Goal: Check status: Check status

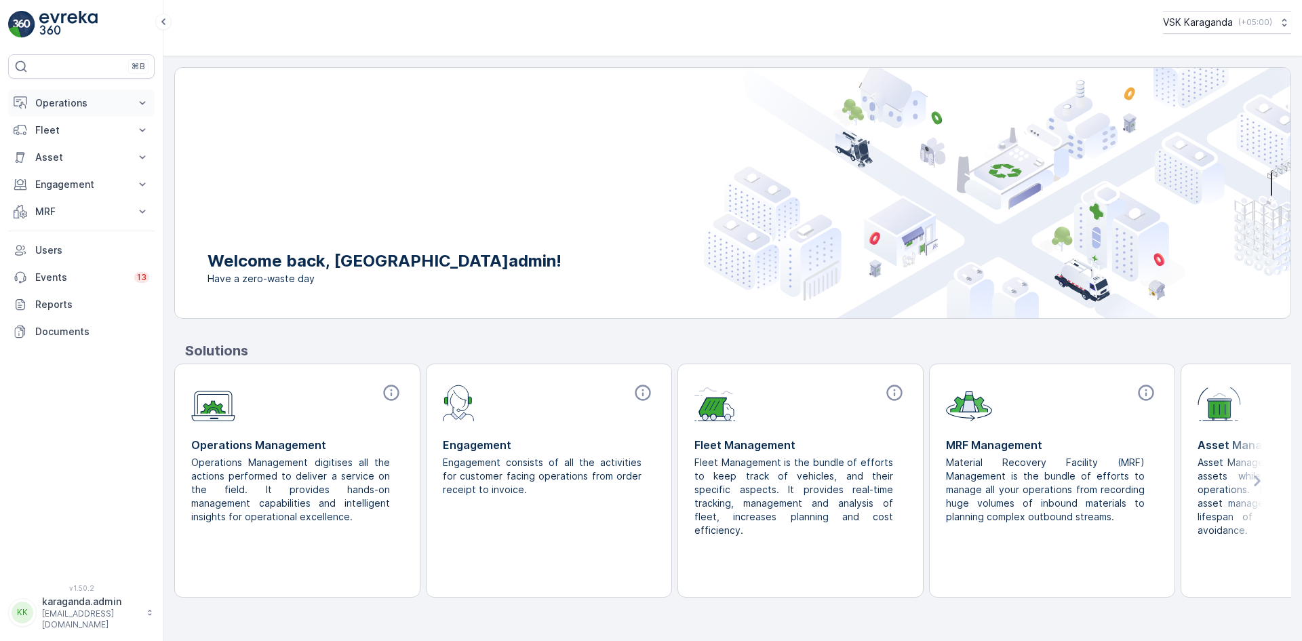
click at [68, 109] on p "Operations" at bounding box center [81, 103] width 92 height 14
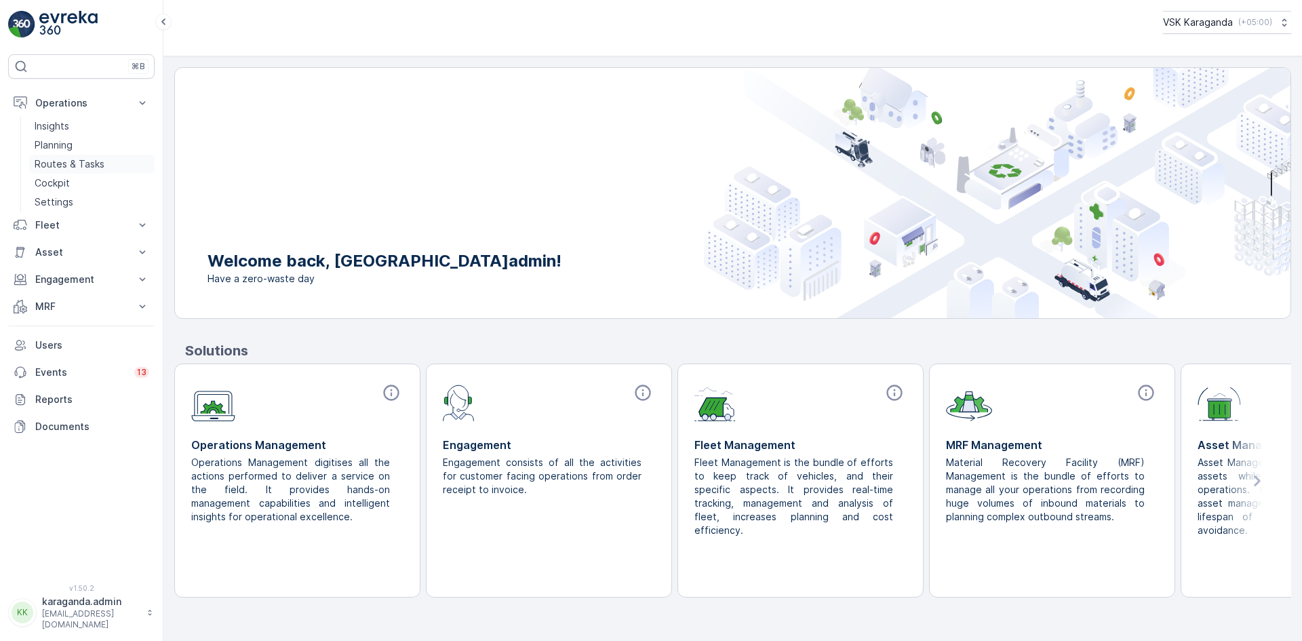
click at [91, 164] on p "Routes & Tasks" at bounding box center [70, 164] width 70 height 14
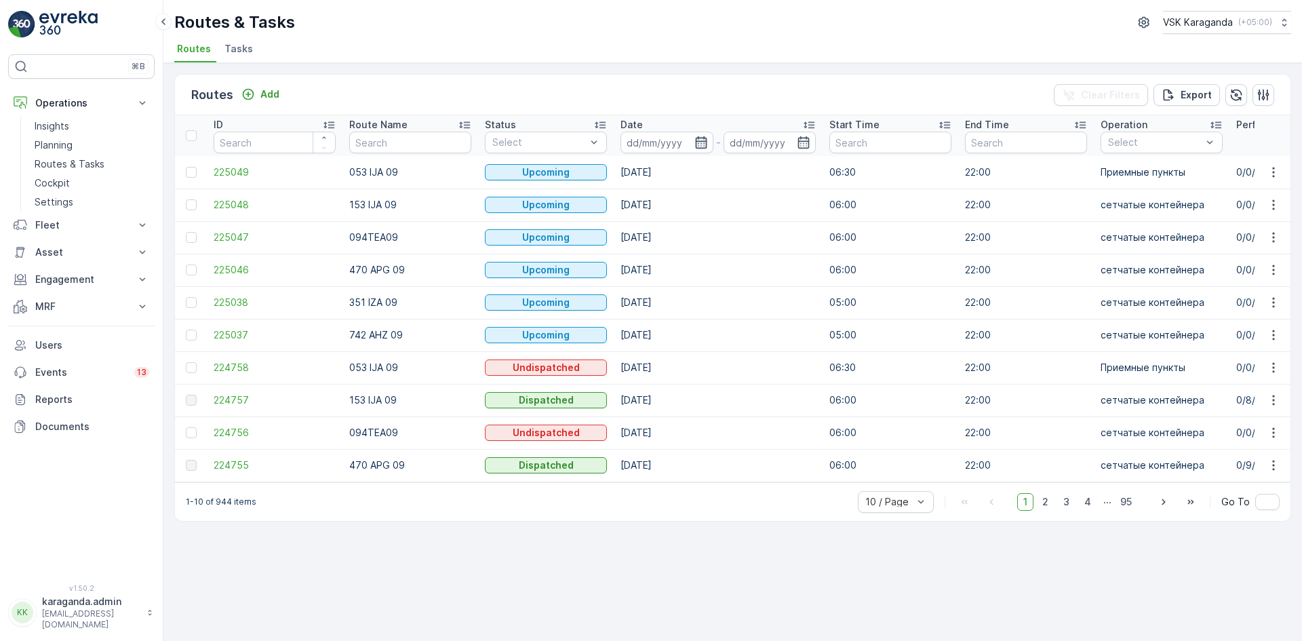
click at [696, 142] on icon "button" at bounding box center [701, 143] width 14 height 14
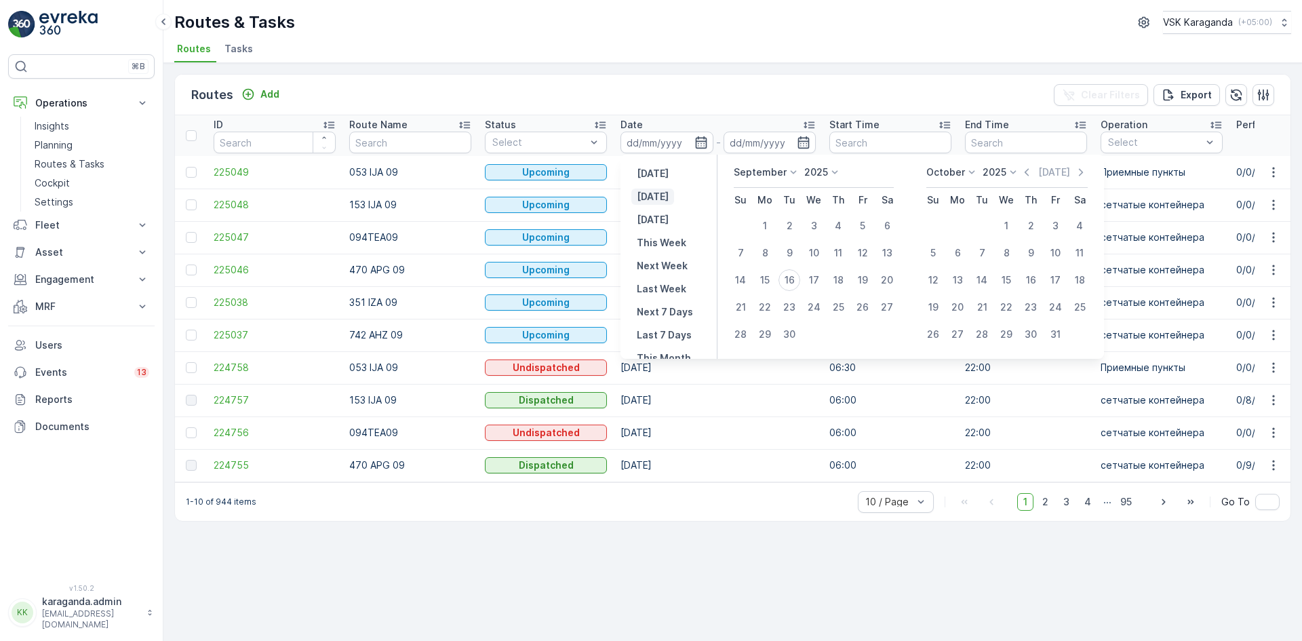
click at [659, 198] on p "[DATE]" at bounding box center [653, 197] width 32 height 14
type input "[DATE]"
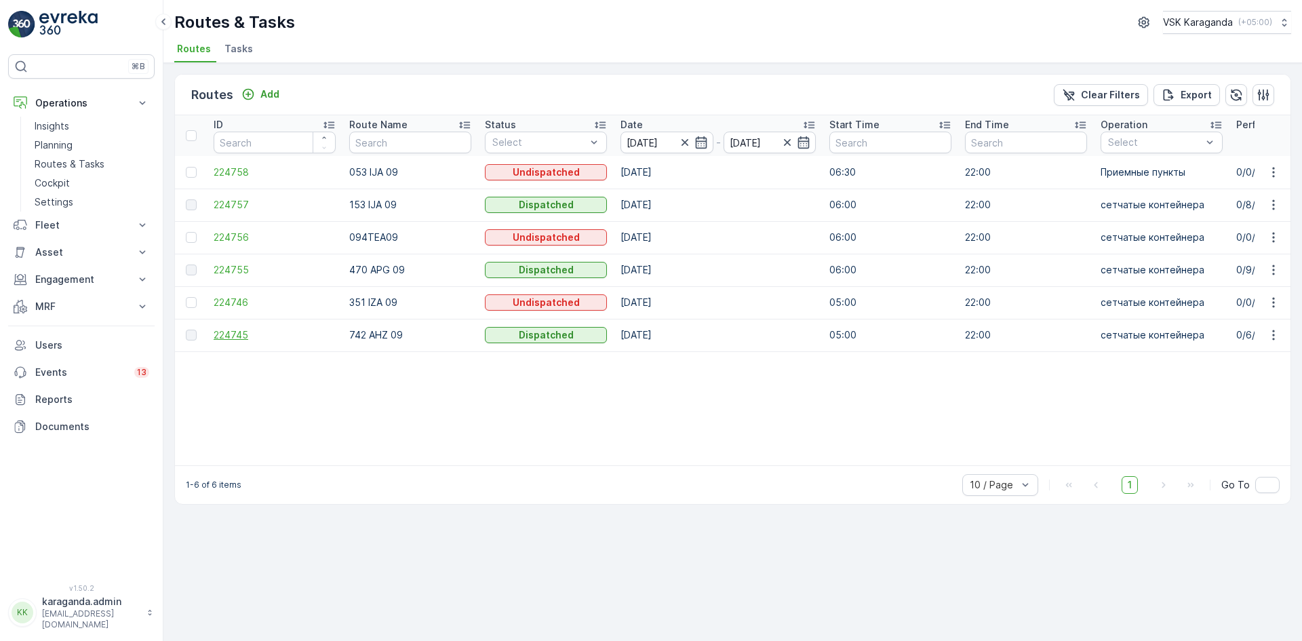
click at [226, 336] on span "224745" at bounding box center [275, 335] width 122 height 14
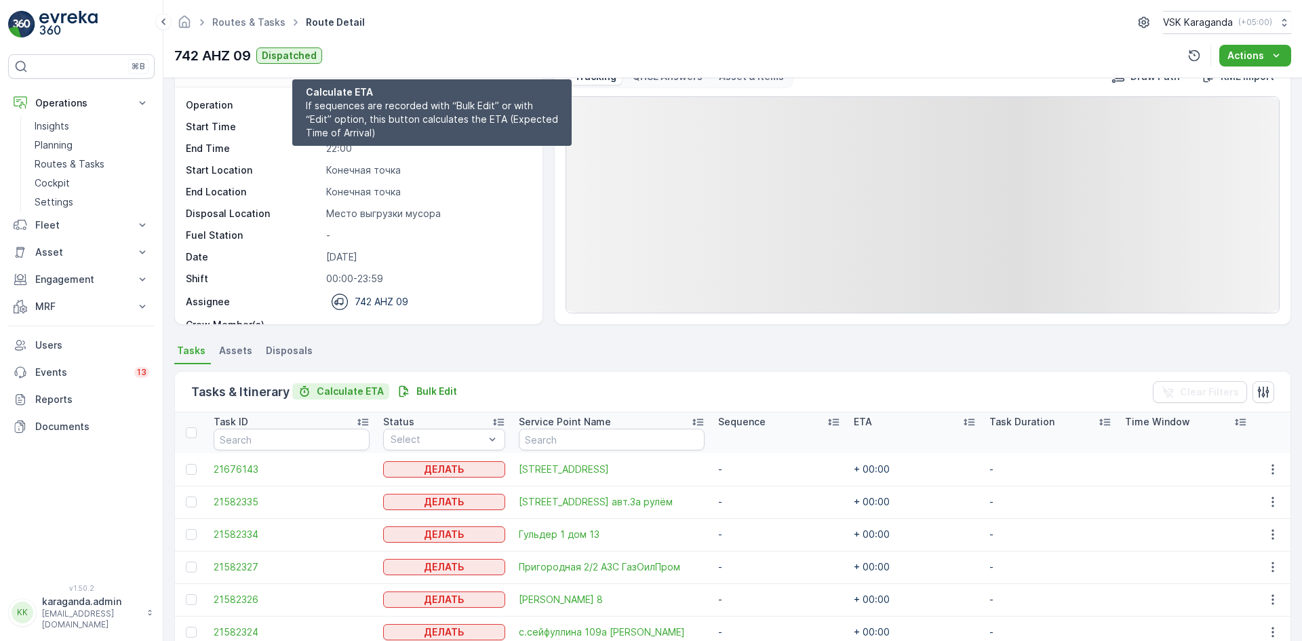
scroll to position [271, 0]
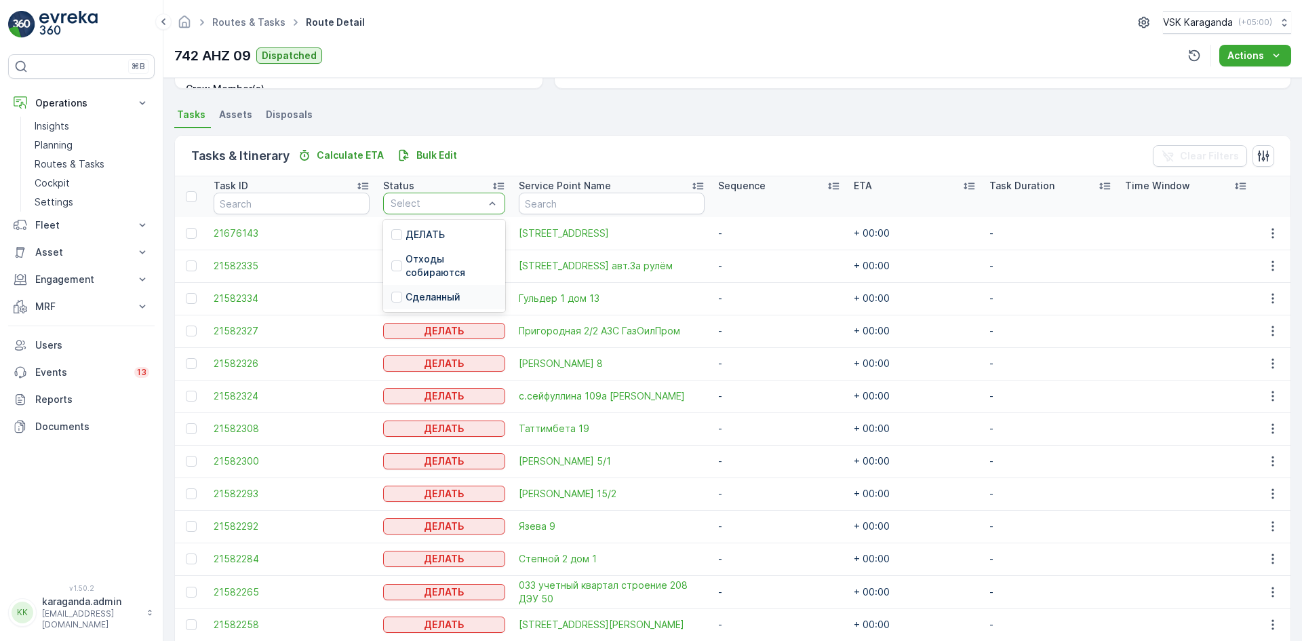
click at [430, 291] on p "Сделанный" at bounding box center [432, 297] width 55 height 14
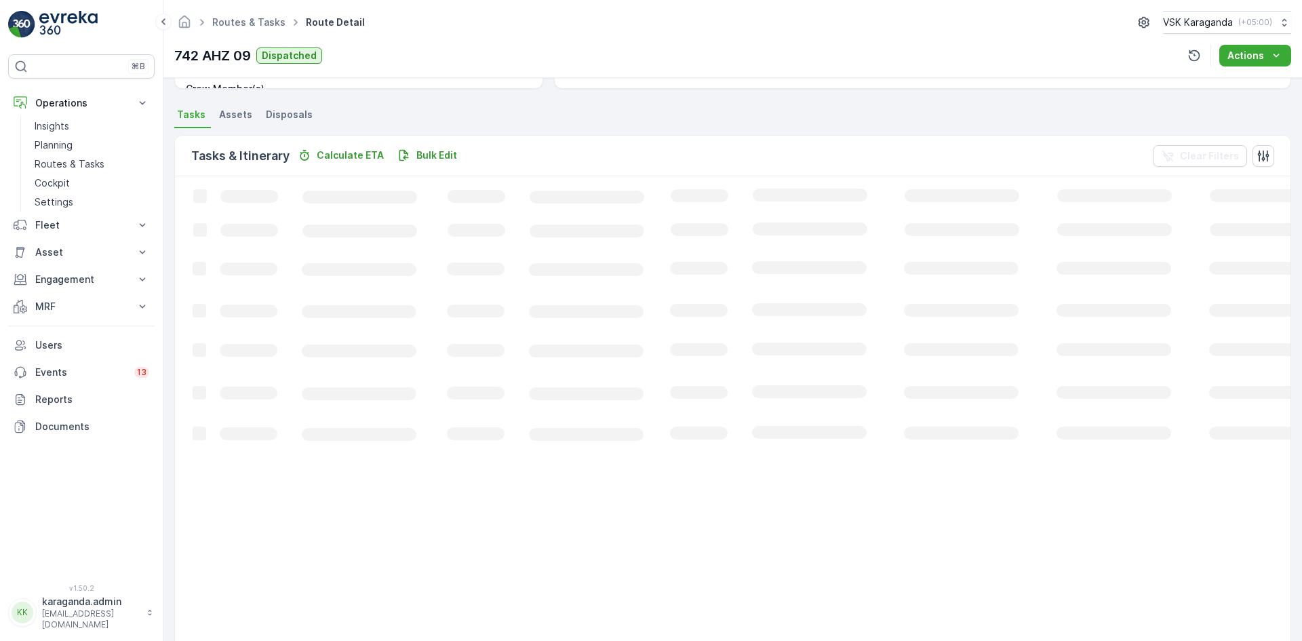
scroll to position [100, 0]
